Goal: Navigation & Orientation: Find specific page/section

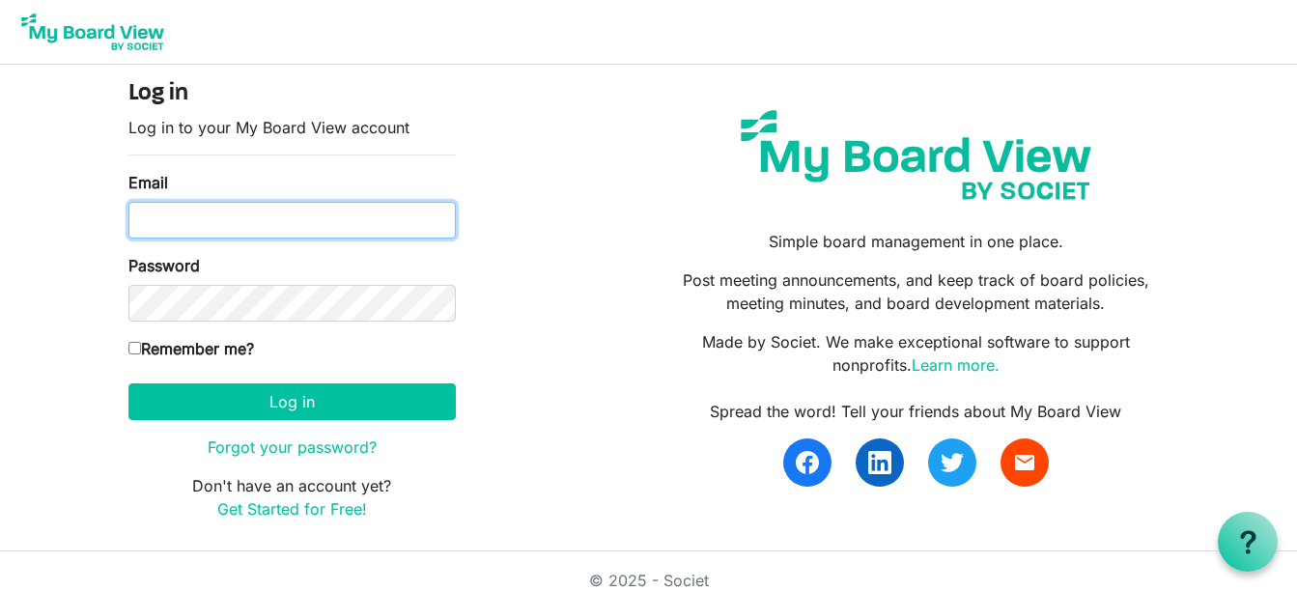
type input "c.brentcloyd@gmail.com"
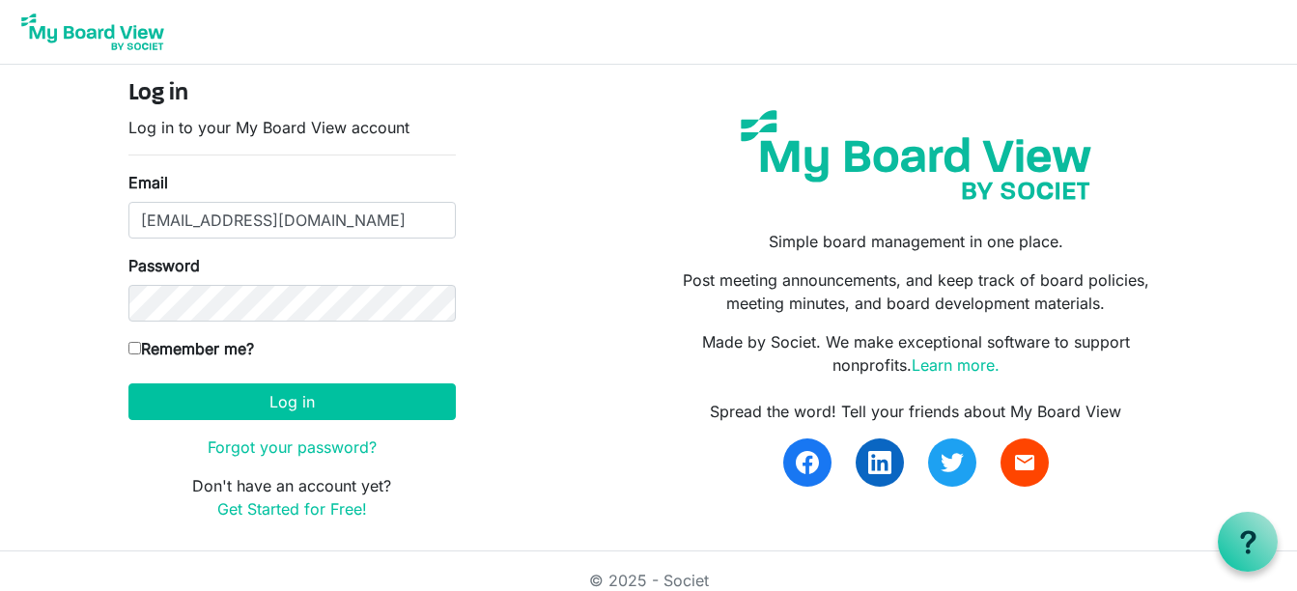
click at [136, 347] on input "Remember me?" at bounding box center [134, 348] width 13 height 13
checkbox input "true"
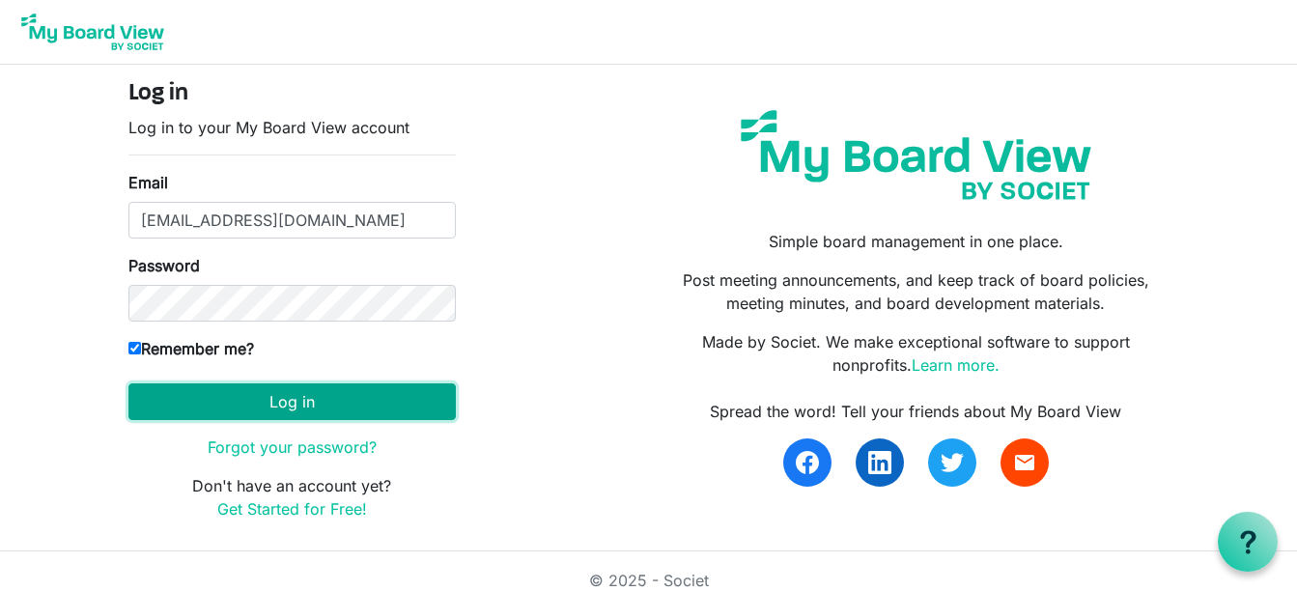
click at [294, 399] on button "Log in" at bounding box center [291, 401] width 327 height 37
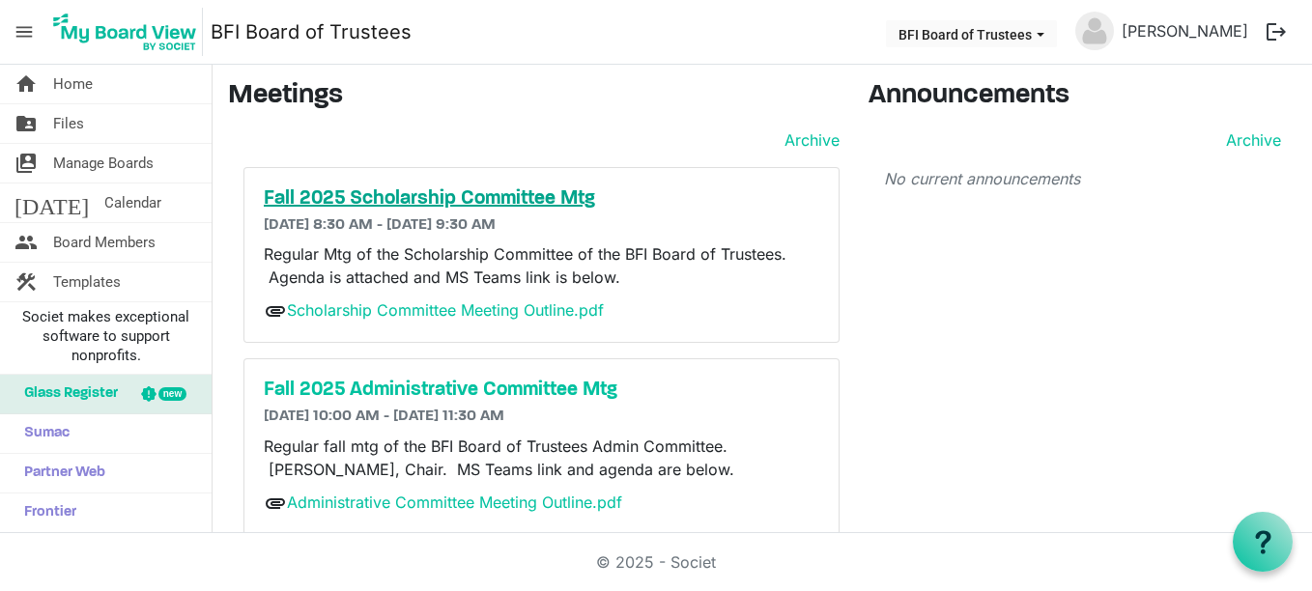
click at [385, 194] on h5 "Fall 2025 Scholarship Committee Mtg" at bounding box center [541, 198] width 555 height 23
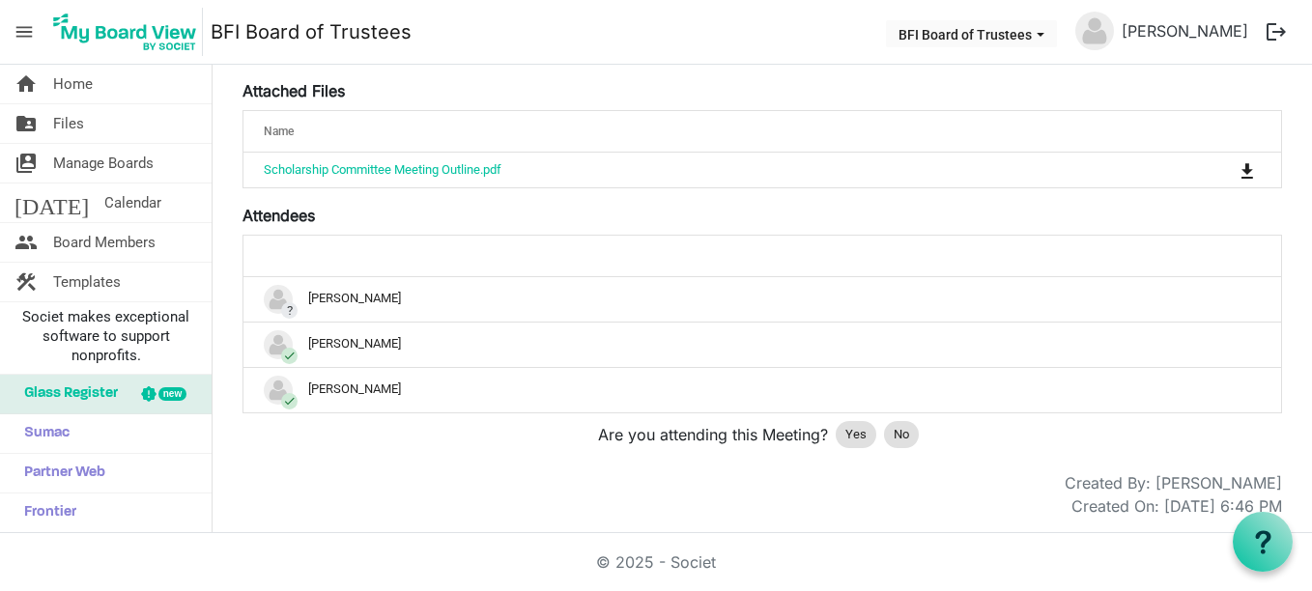
scroll to position [411, 0]
click at [846, 442] on span "Yes" at bounding box center [855, 434] width 21 height 19
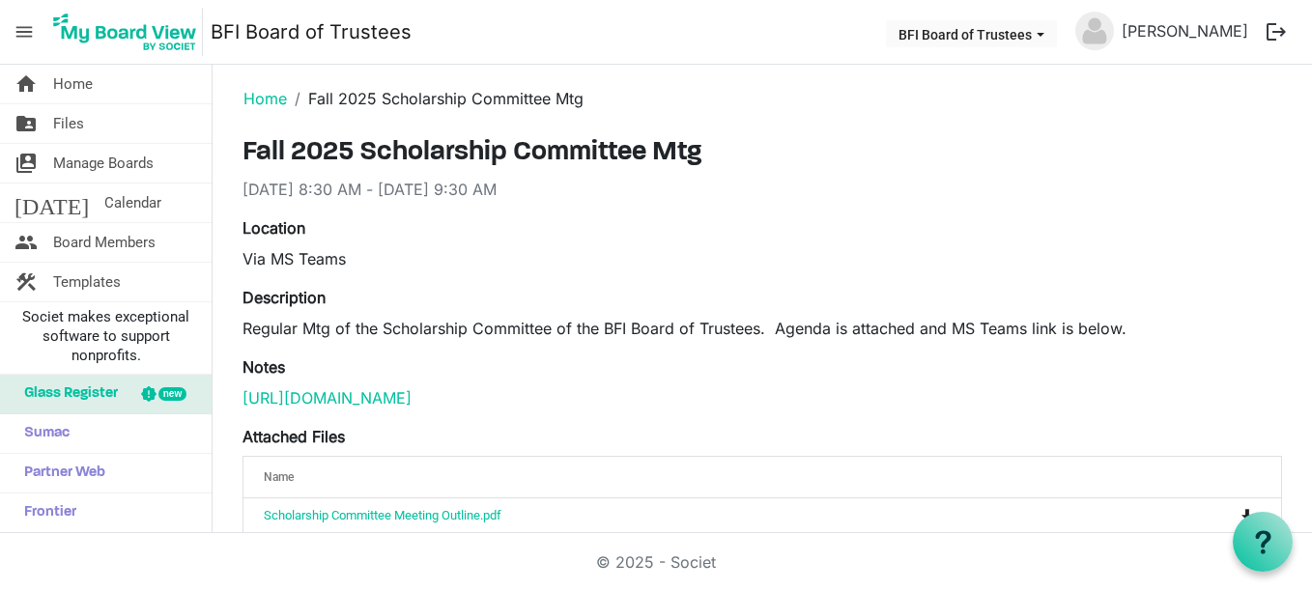
scroll to position [0, 0]
